Goal: Transaction & Acquisition: Purchase product/service

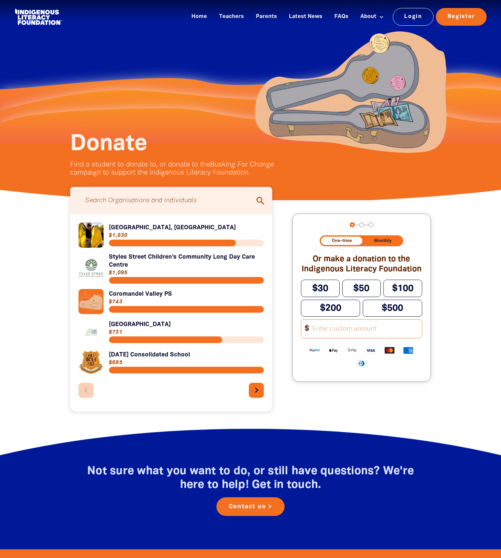
click at [205, 195] on input "Search for individuals and teams:" at bounding box center [171, 200] width 189 height 21
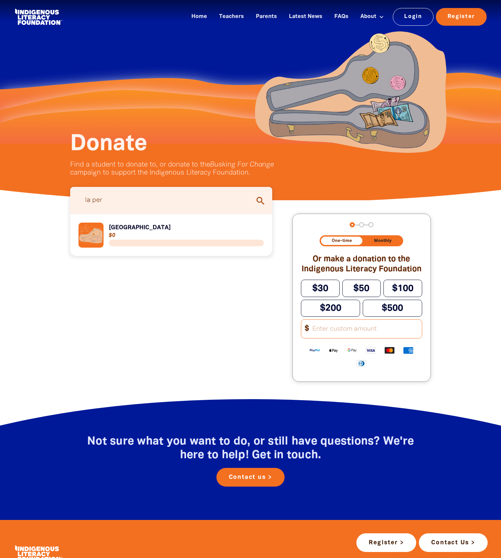
type input "la per"
click at [168, 224] on link "Link to [GEOGRAPHIC_DATA]" at bounding box center [170, 235] width 185 height 25
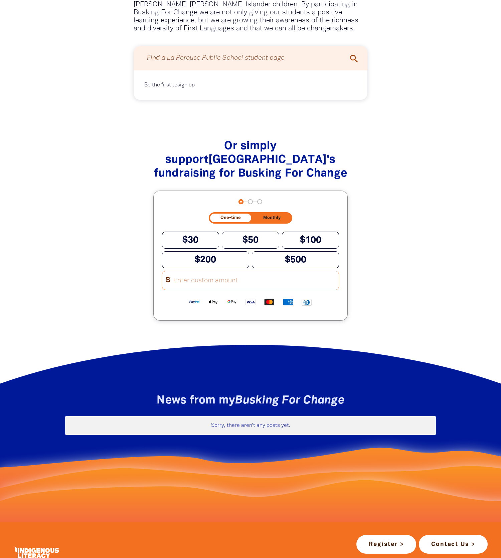
scroll to position [530, 0]
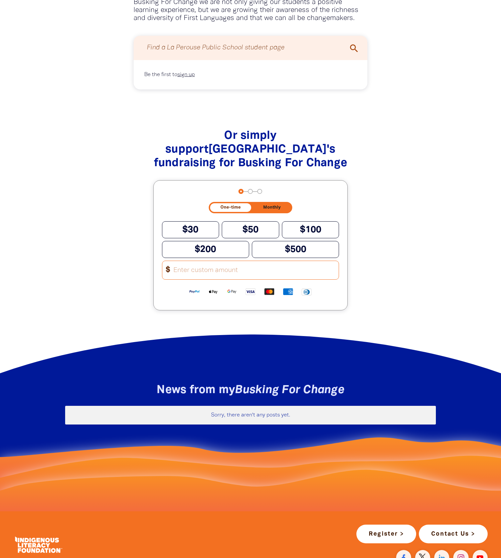
click at [246, 264] on input "Other Amount" at bounding box center [254, 270] width 170 height 18
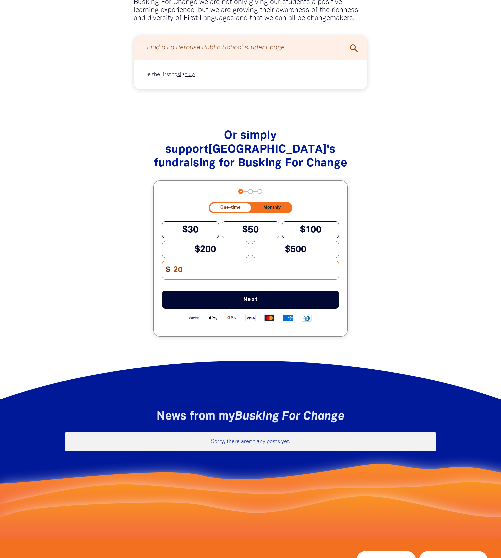
type input "20"
click at [291, 291] on div "One-time Monthly $30 $50 $100 $200 $500 Other Amount $ 20 Next This section sho…" at bounding box center [250, 264] width 177 height 125
click at [291, 294] on button "Next" at bounding box center [250, 300] width 177 height 18
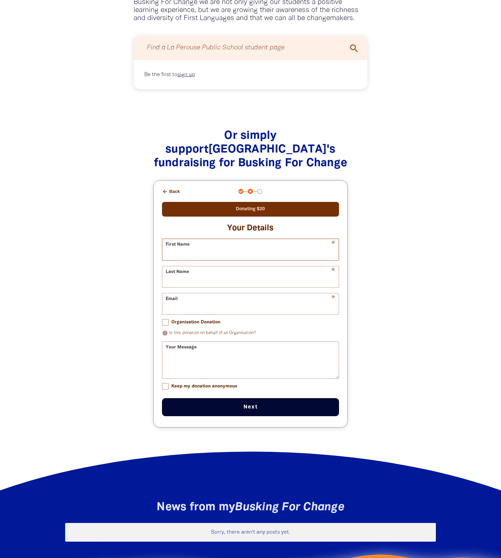
click at [332, 255] on input "First Name" at bounding box center [250, 249] width 177 height 21
type input "[PERSON_NAME]"
type input "[EMAIL_ADDRESS][DOMAIN_NAME]"
click at [204, 363] on textarea "Your Message" at bounding box center [250, 365] width 177 height 25
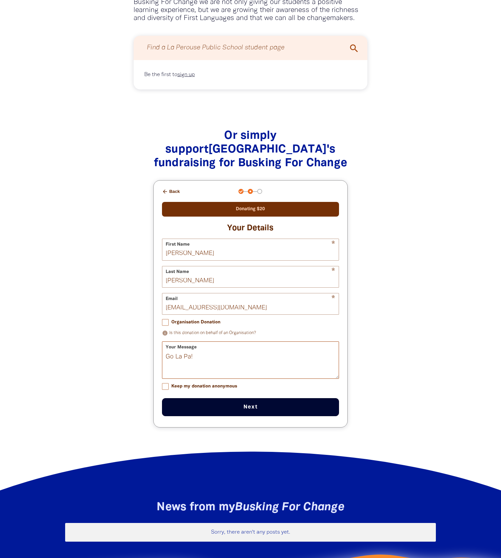
click at [184, 360] on textarea "Go La Pa!" at bounding box center [250, 365] width 177 height 25
type textarea "Go LaPa!"
drag, startPoint x: 275, startPoint y: 411, endPoint x: 202, endPoint y: 260, distance: 167.8
click at [203, 260] on form "* First Name [PERSON_NAME] * Last Name [PERSON_NAME] * Email [EMAIL_ADDRESS][DO…" at bounding box center [250, 328] width 177 height 178
click at [194, 256] on input "[PERSON_NAME]" at bounding box center [250, 249] width 177 height 21
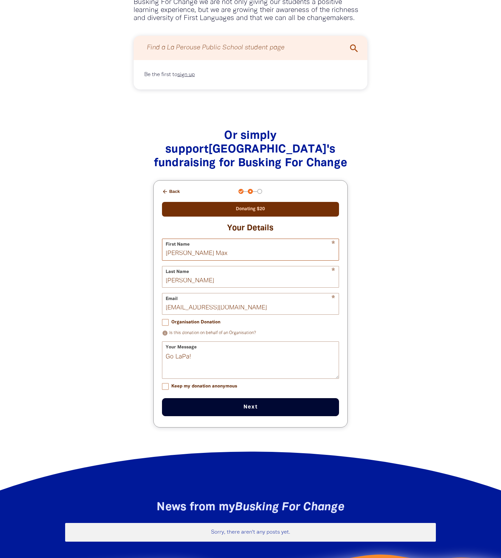
click at [193, 253] on input "[PERSON_NAME] Max" at bounding box center [250, 249] width 177 height 21
type input "Max"
click at [255, 416] on button "Next chevron_right" at bounding box center [250, 407] width 177 height 18
